Goal: Check status: Check status

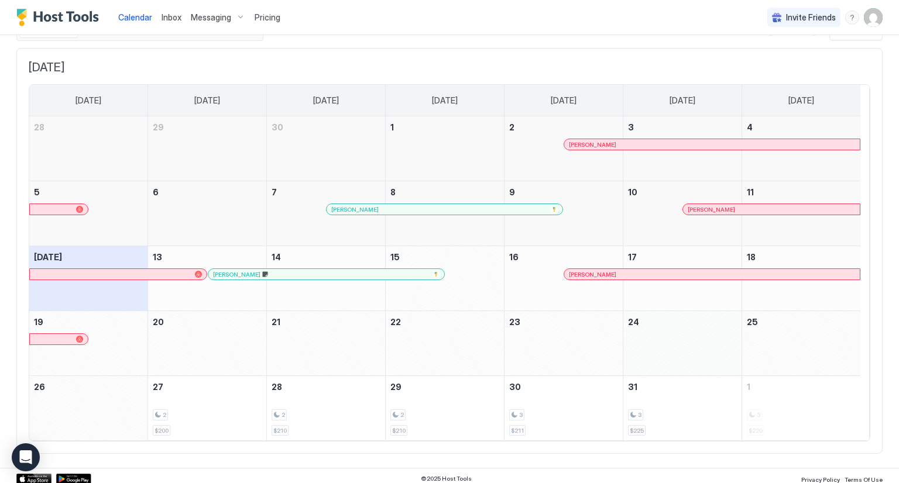
scroll to position [61, 0]
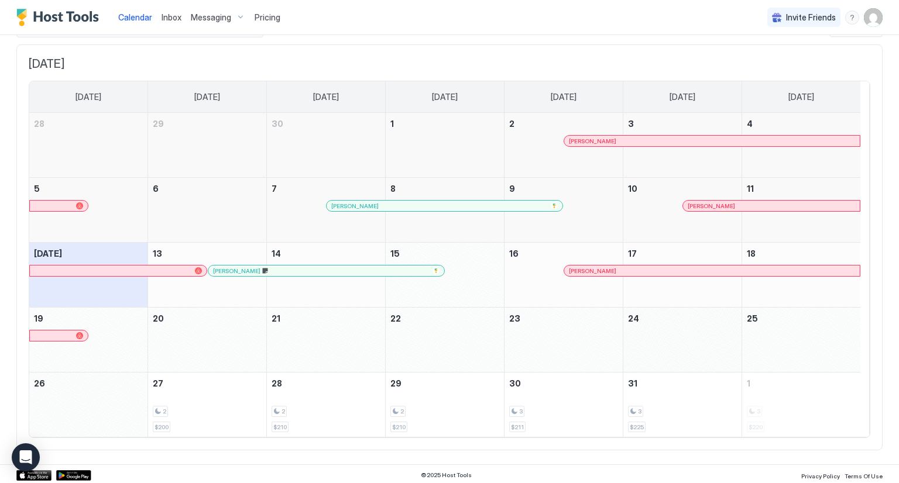
click at [719, 320] on div "October 24, 2025" at bounding box center [682, 340] width 118 height 64
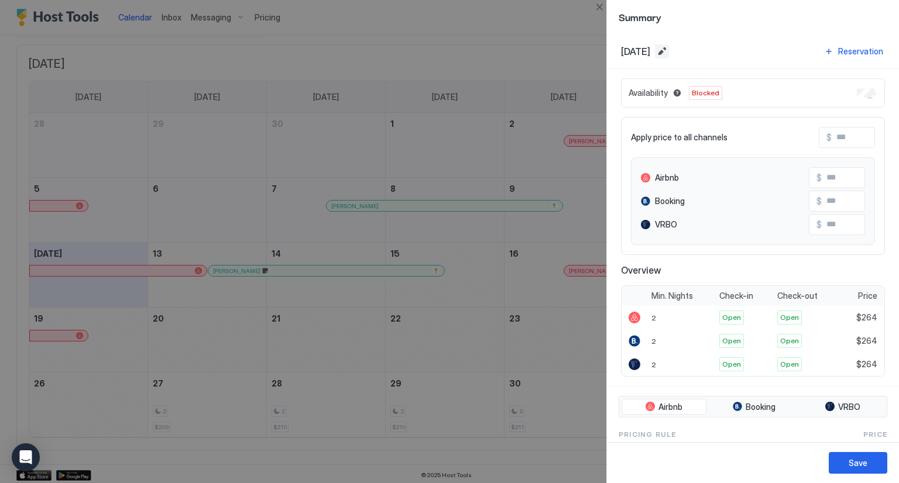
drag, startPoint x: 711, startPoint y: 47, endPoint x: 832, endPoint y: 51, distance: 120.6
click at [830, 42] on div "Oct, 24th 2025 Reservation" at bounding box center [753, 51] width 292 height 35
click at [598, 5] on button "Close" at bounding box center [599, 7] width 14 height 14
